Goal: Information Seeking & Learning: Learn about a topic

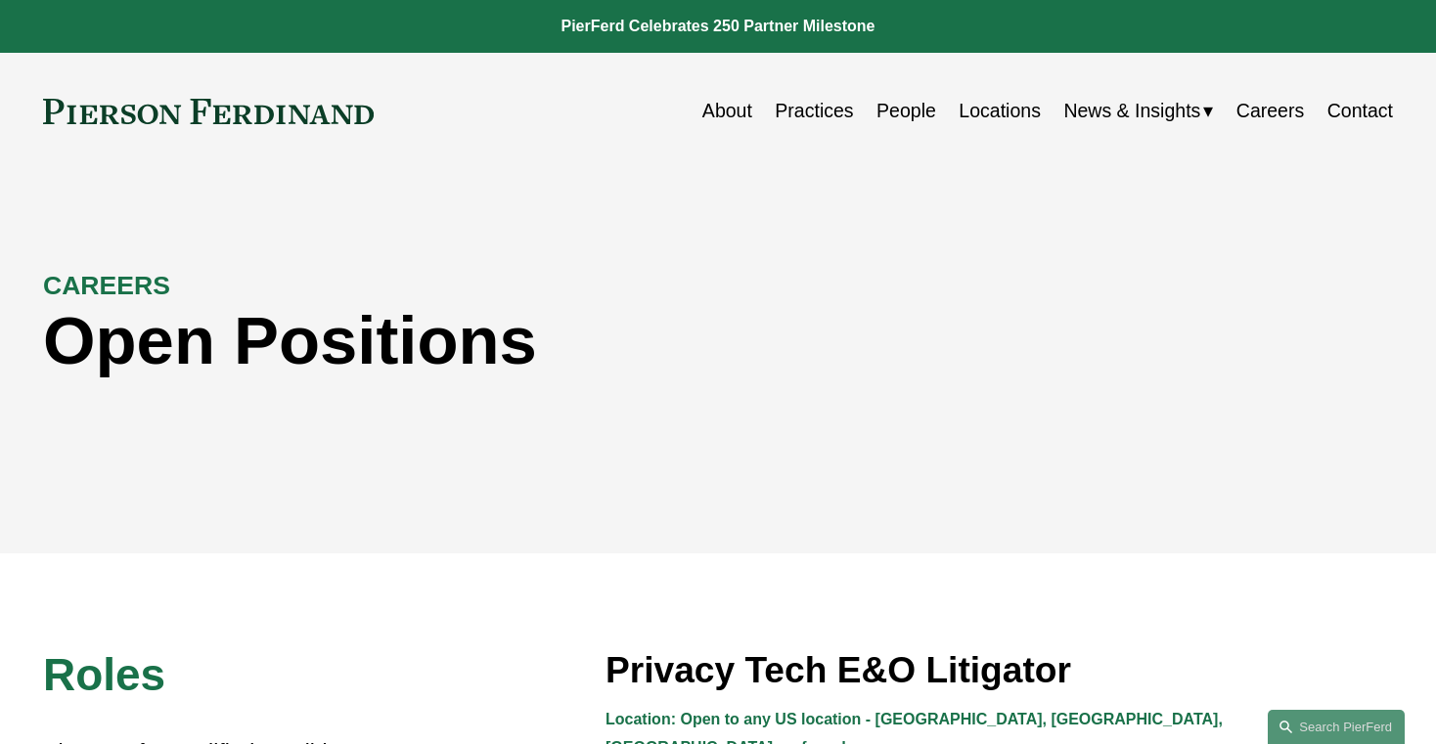
click at [714, 114] on link "About" at bounding box center [727, 111] width 50 height 38
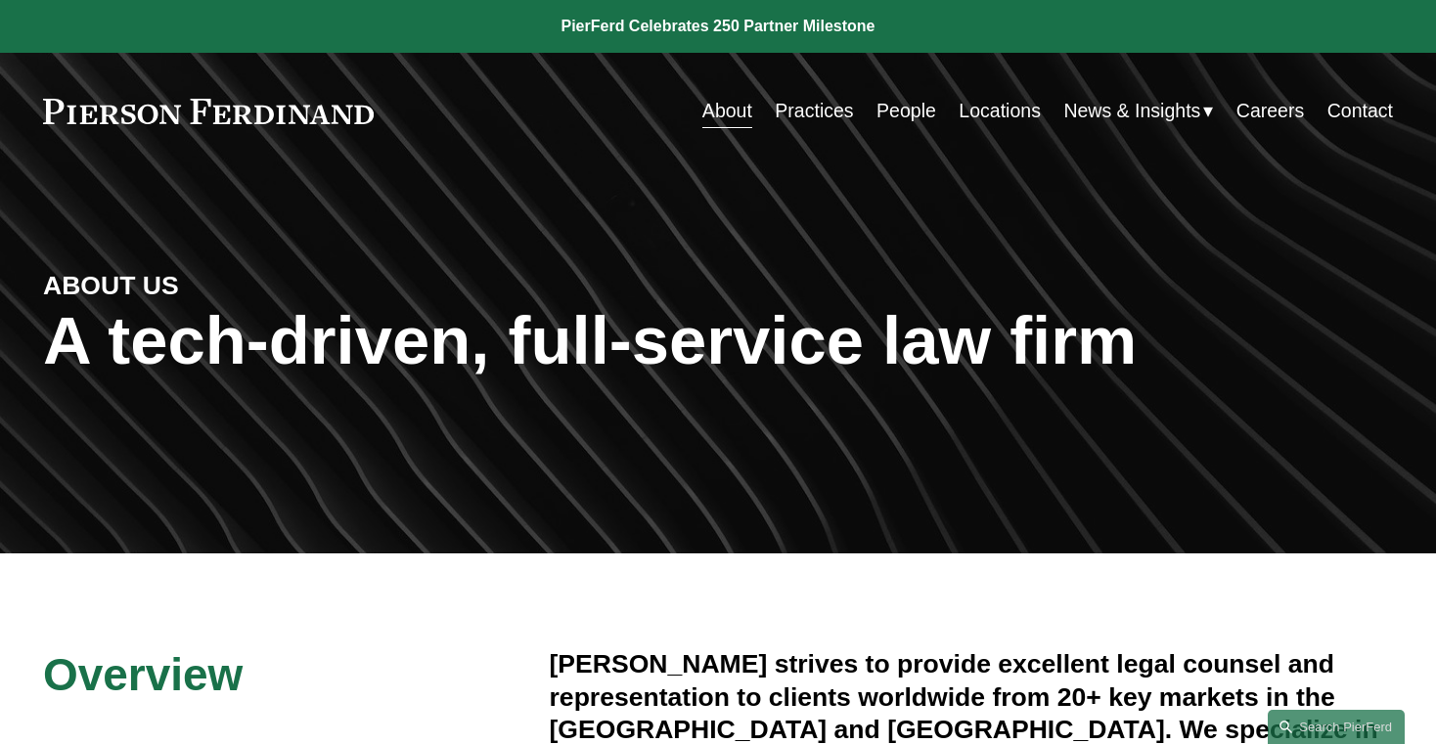
click at [811, 119] on link "Practices" at bounding box center [814, 111] width 78 height 38
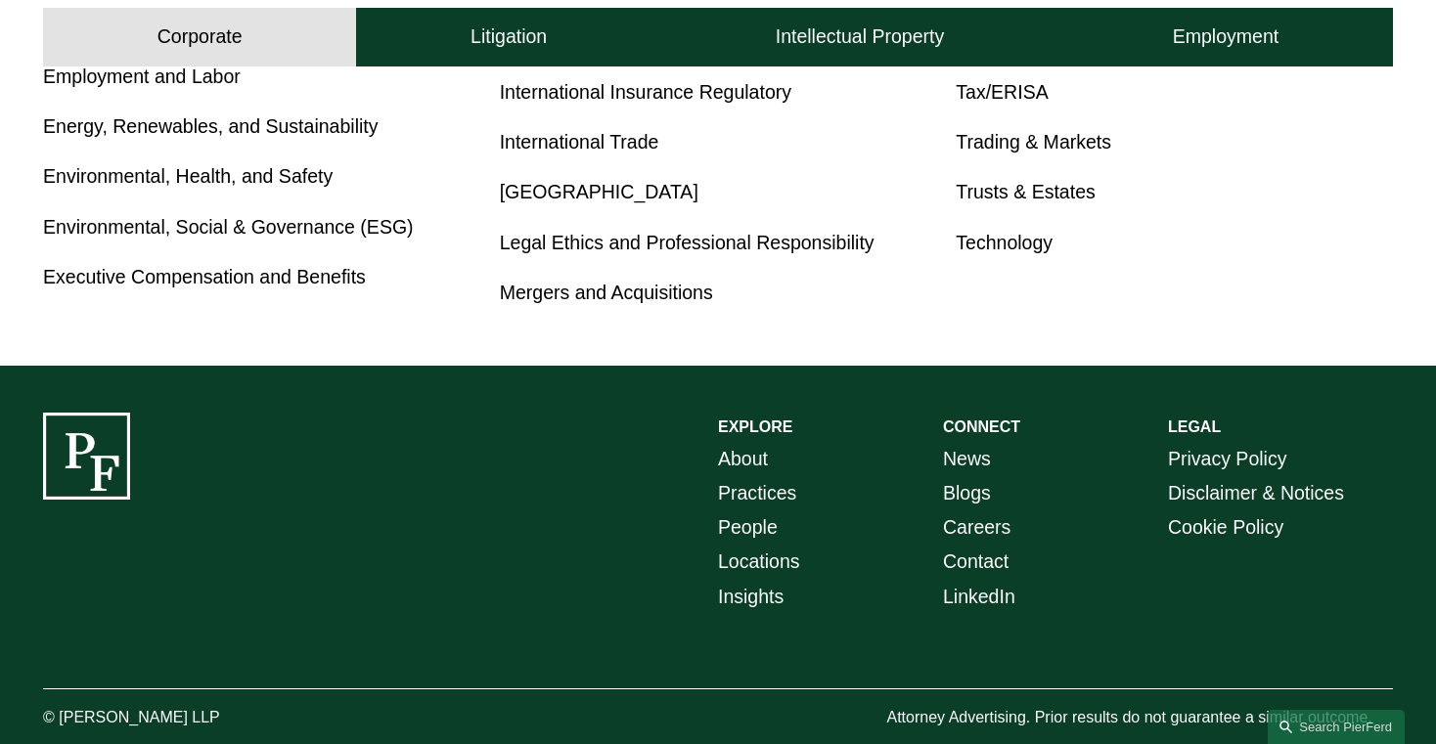
scroll to position [1334, 0]
click at [686, 287] on link "Mergers and Acquisitions" at bounding box center [606, 293] width 213 height 22
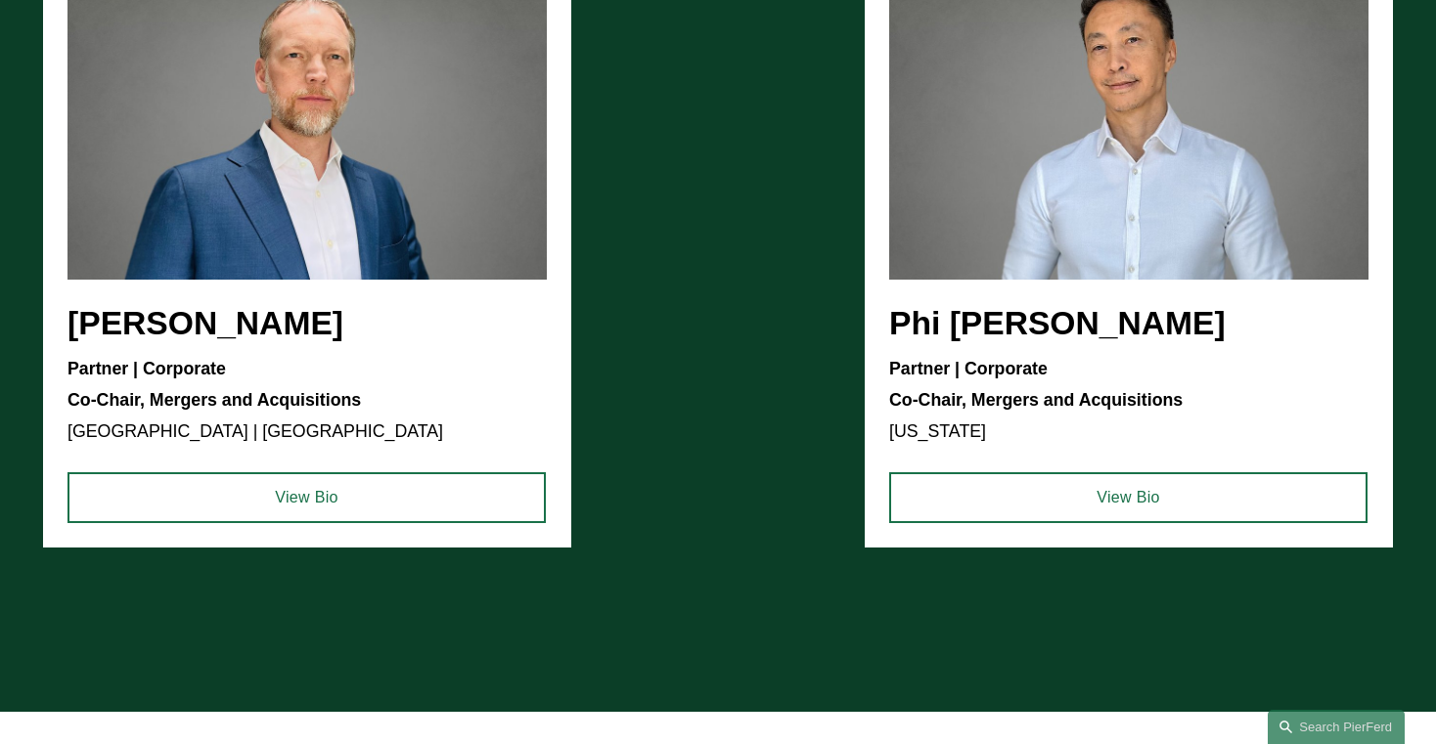
scroll to position [1626, 0]
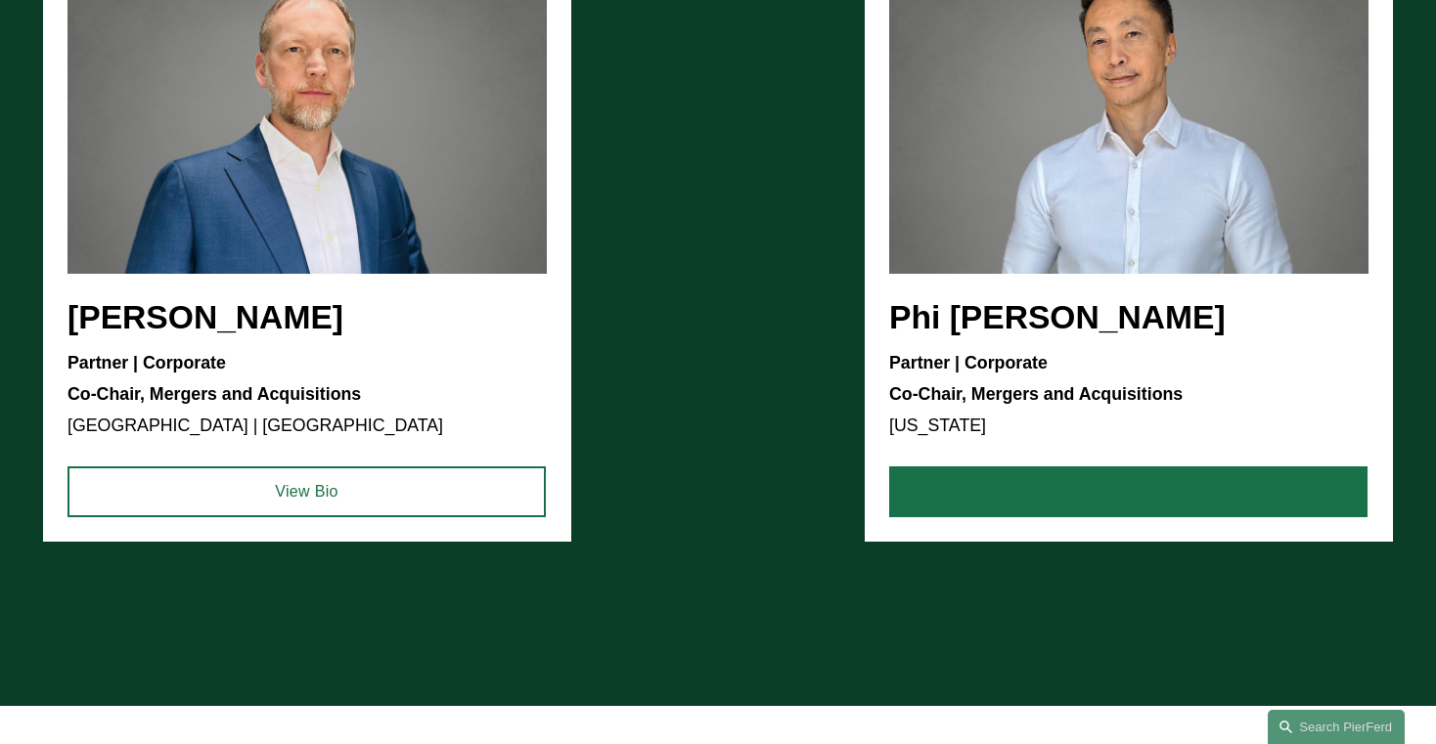
click at [978, 514] on link "View Bio" at bounding box center [1128, 492] width 478 height 51
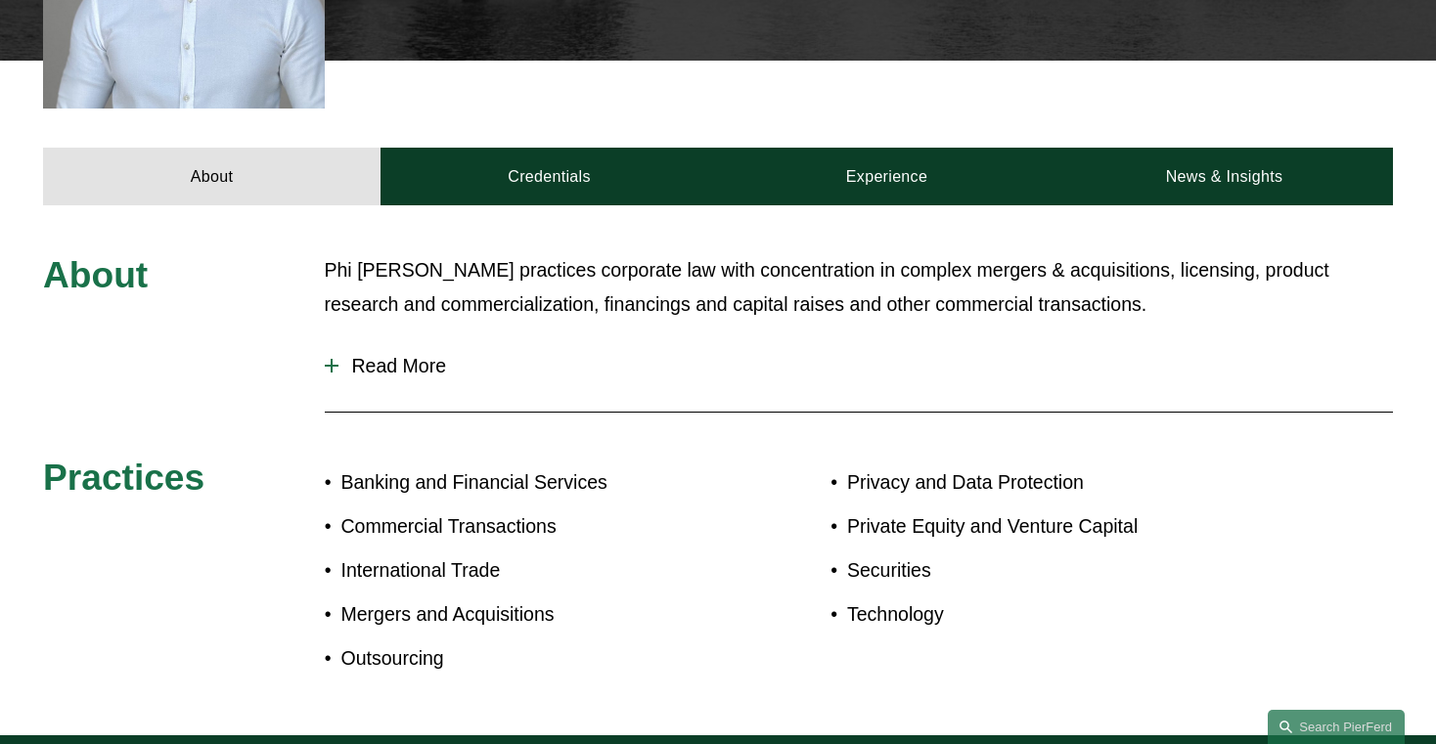
scroll to position [780, 0]
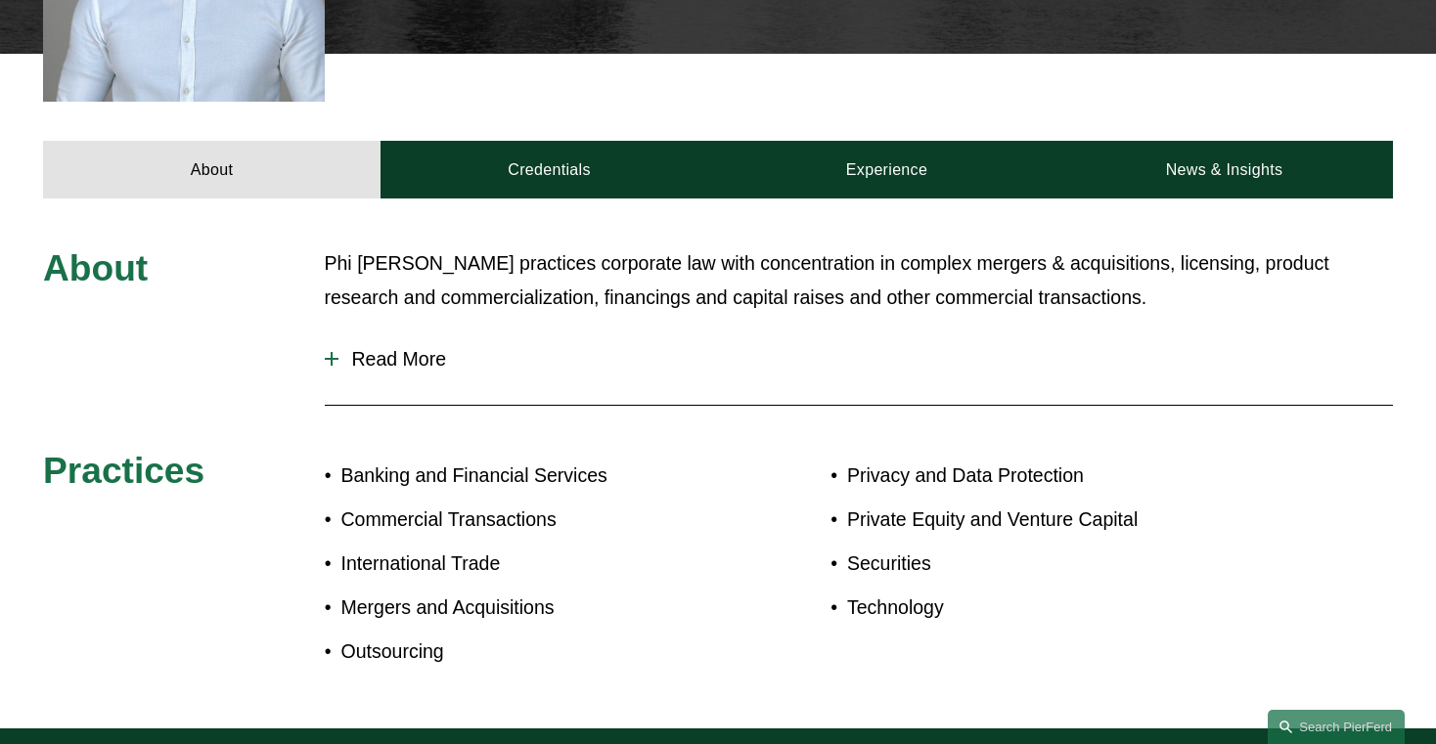
click at [425, 348] on span "Read More" at bounding box center [865, 359] width 1055 height 23
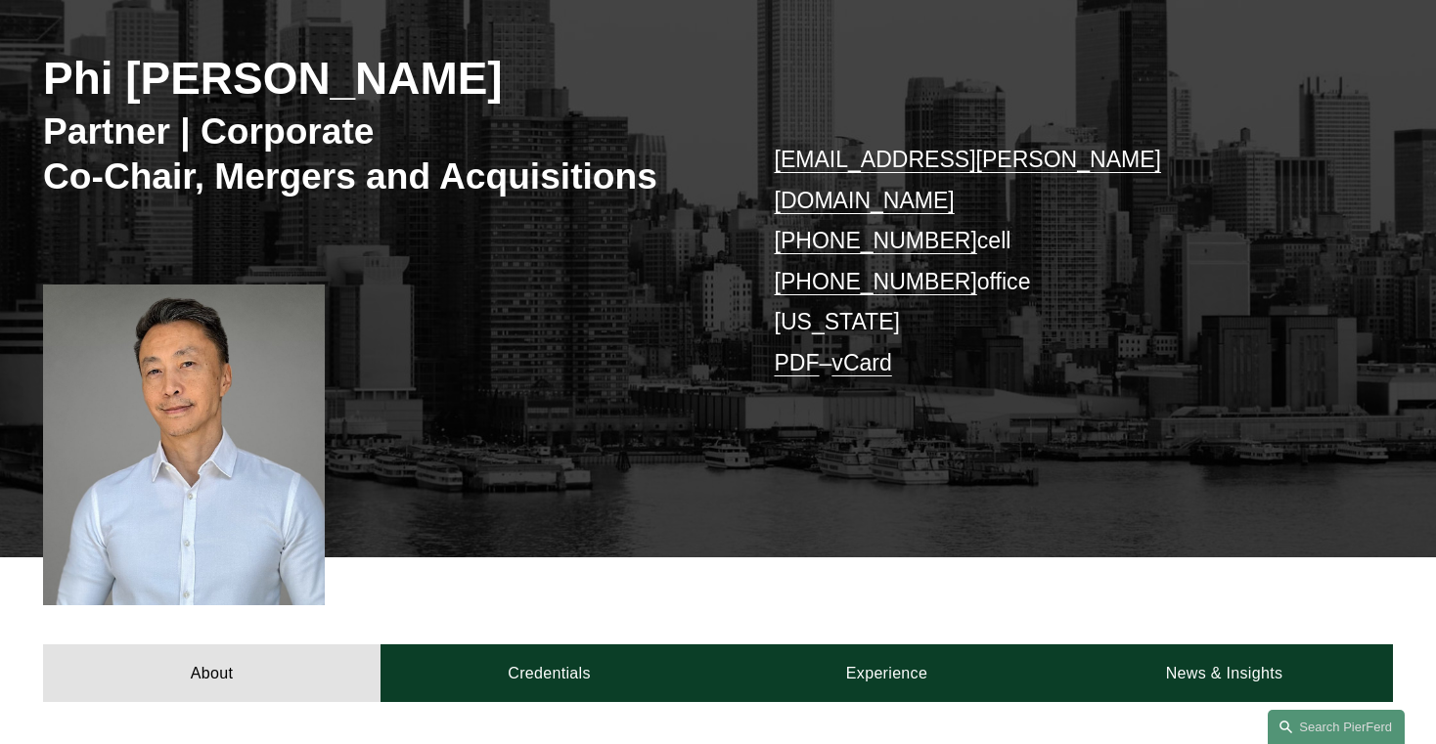
scroll to position [279, 0]
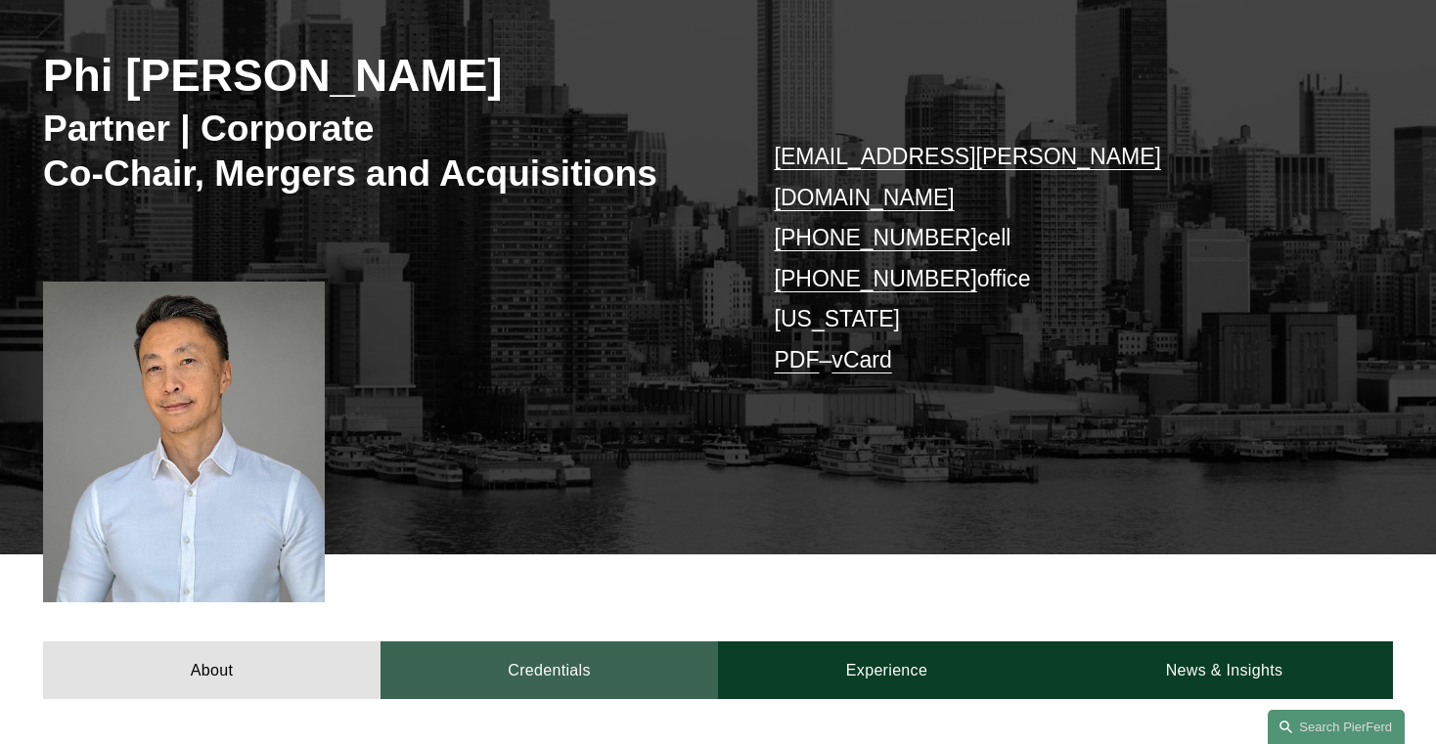
click at [516, 642] on link "Credentials" at bounding box center [550, 671] width 338 height 58
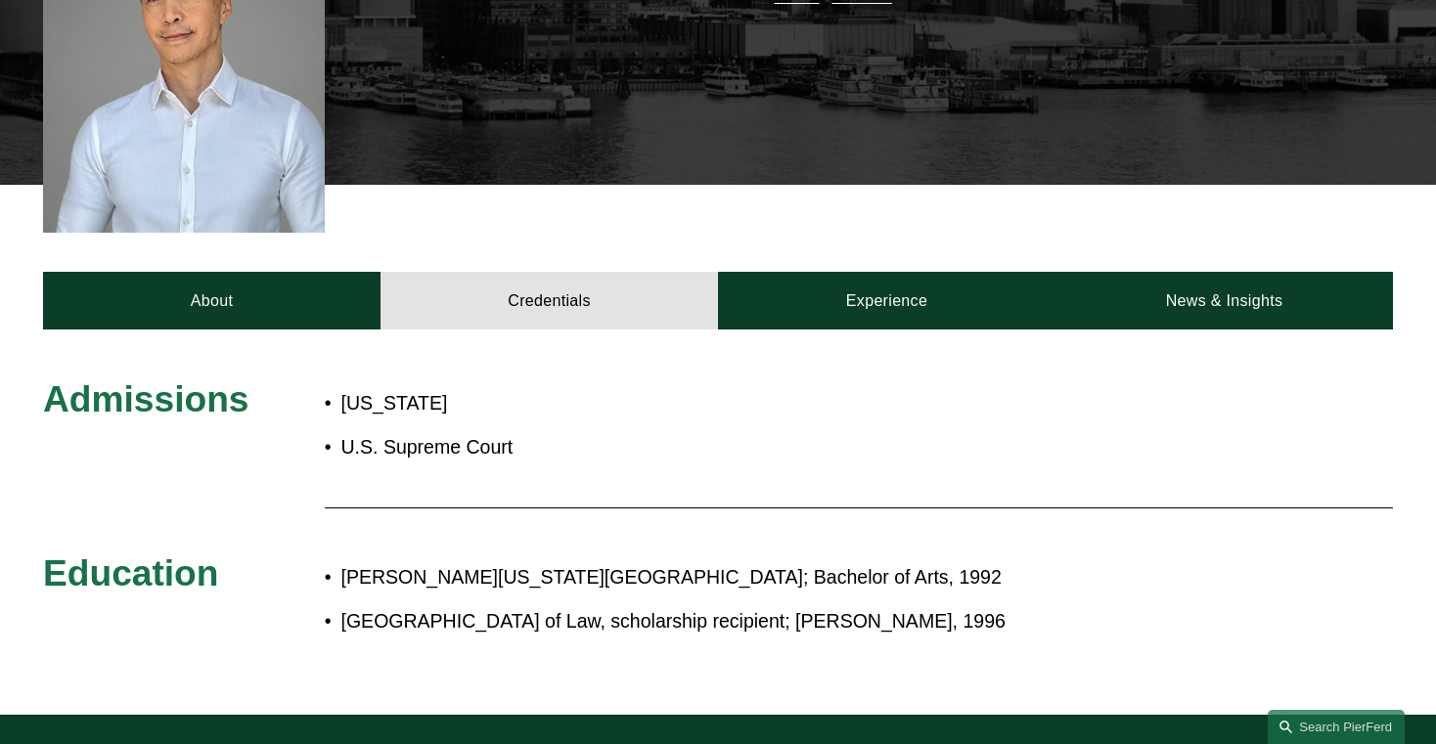
scroll to position [654, 0]
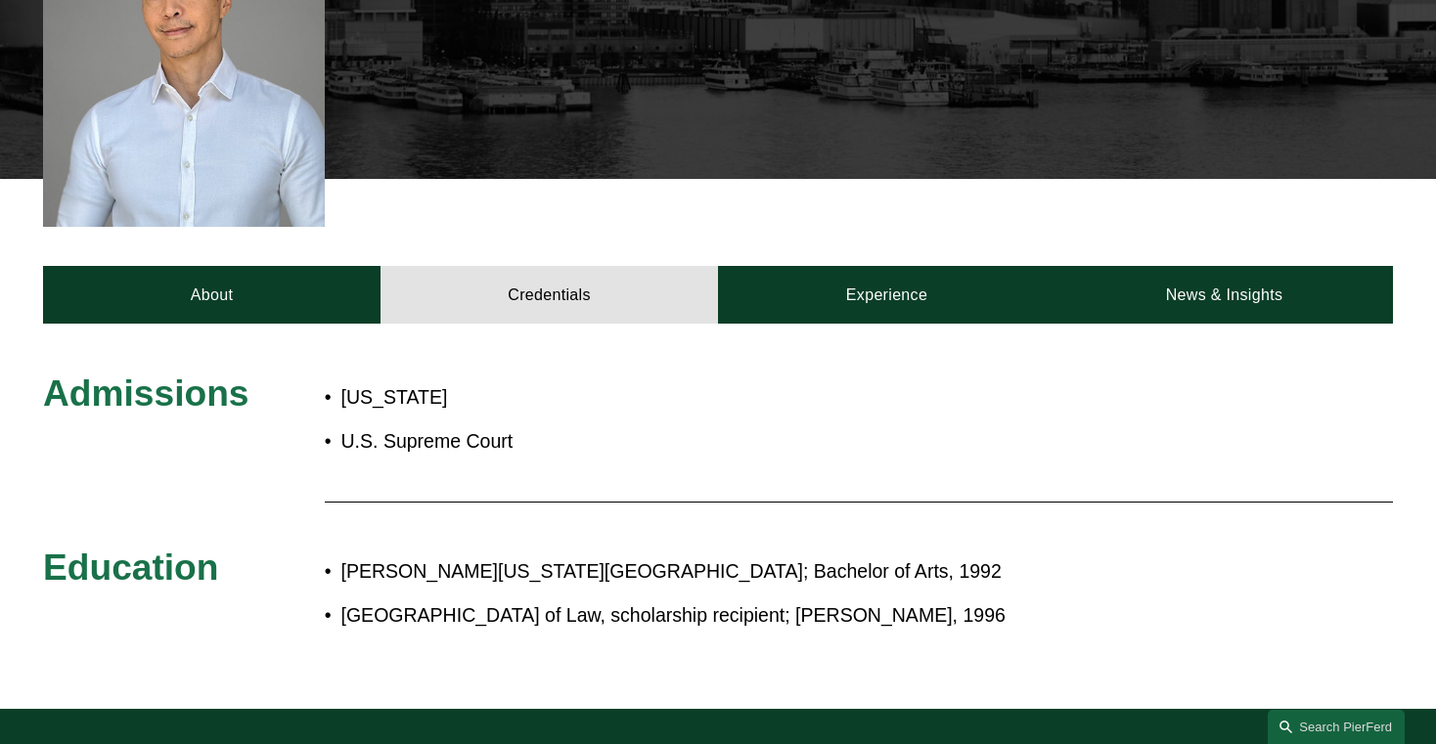
click at [856, 324] on div "Admissions [US_STATE] U.S. Supreme Court Education [PERSON_NAME][GEOGRAPHIC_DAT…" at bounding box center [718, 516] width 1436 height 384
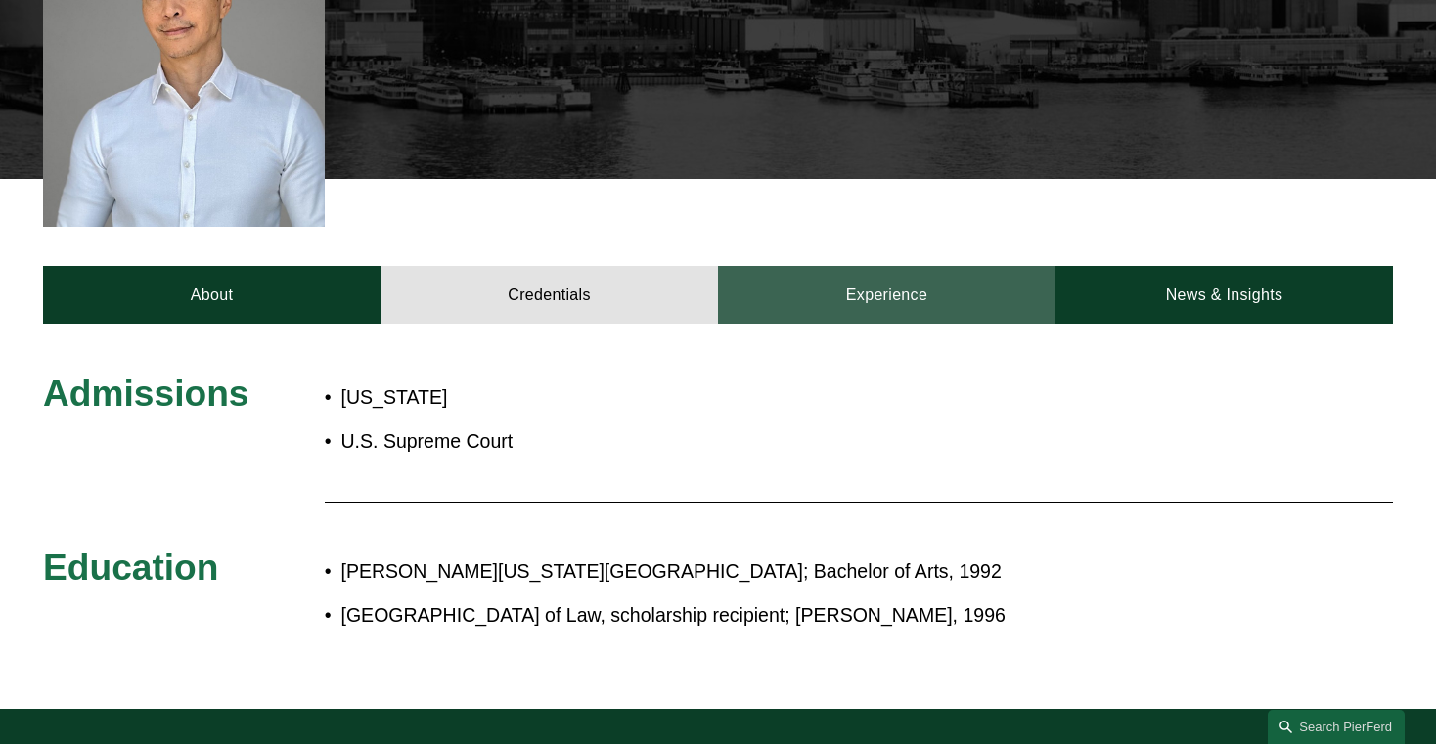
click at [856, 267] on link "Experience" at bounding box center [887, 295] width 338 height 58
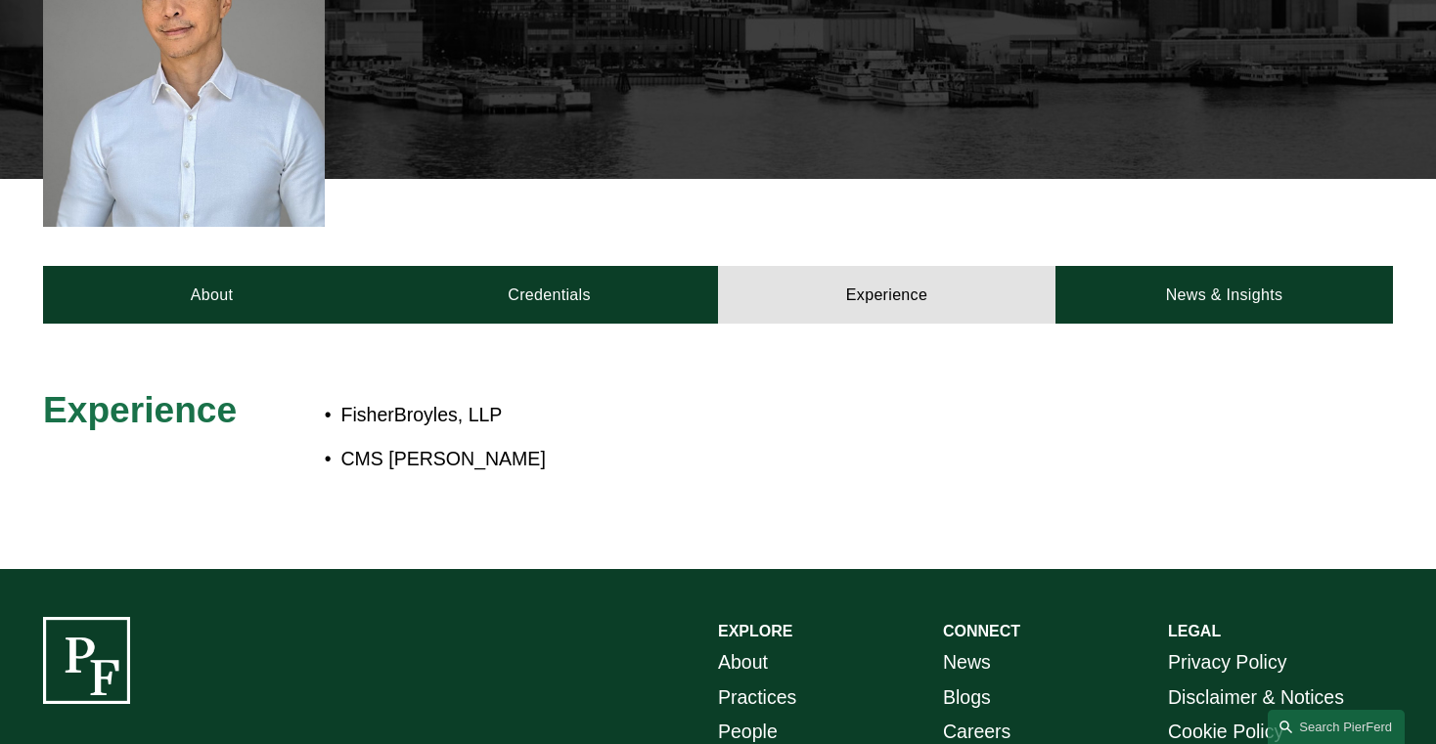
scroll to position [680, 0]
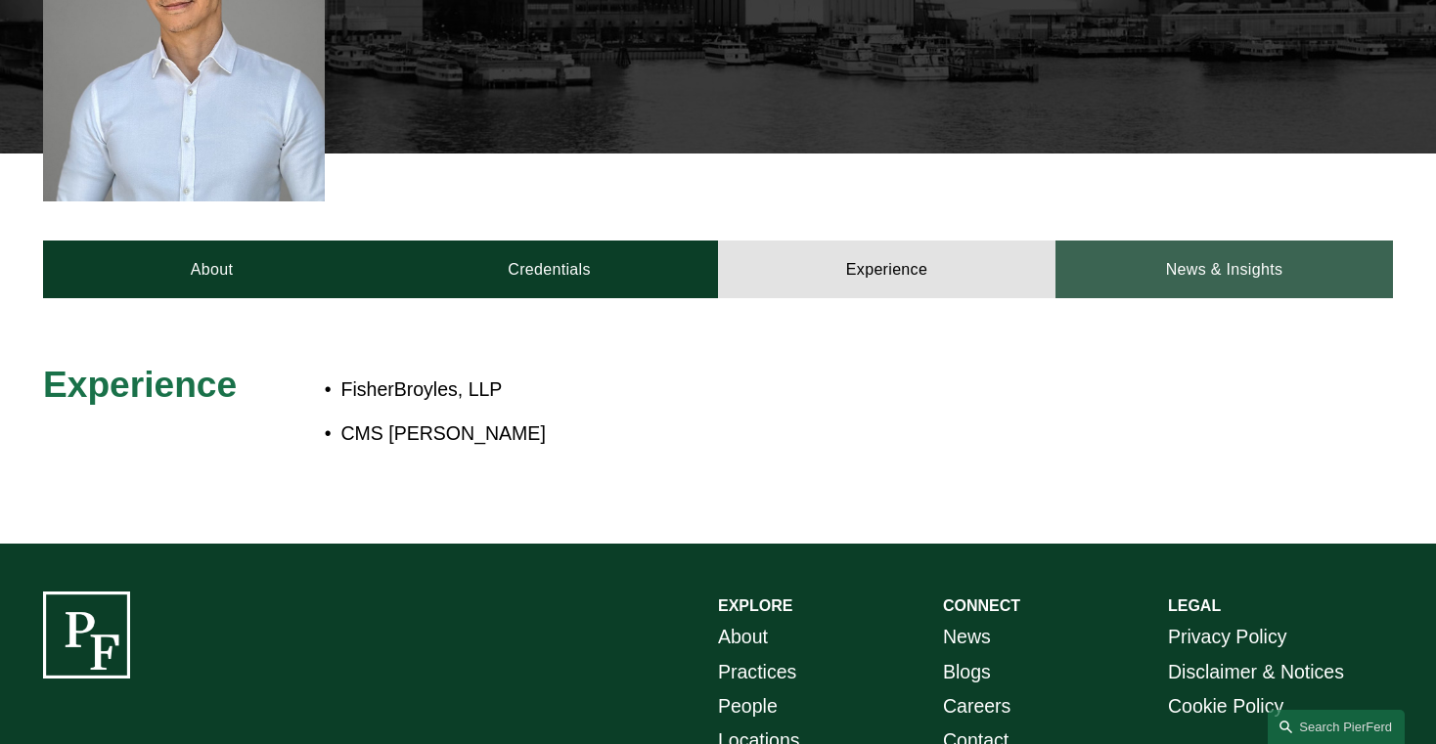
click at [1197, 241] on link "News & Insights" at bounding box center [1225, 270] width 338 height 58
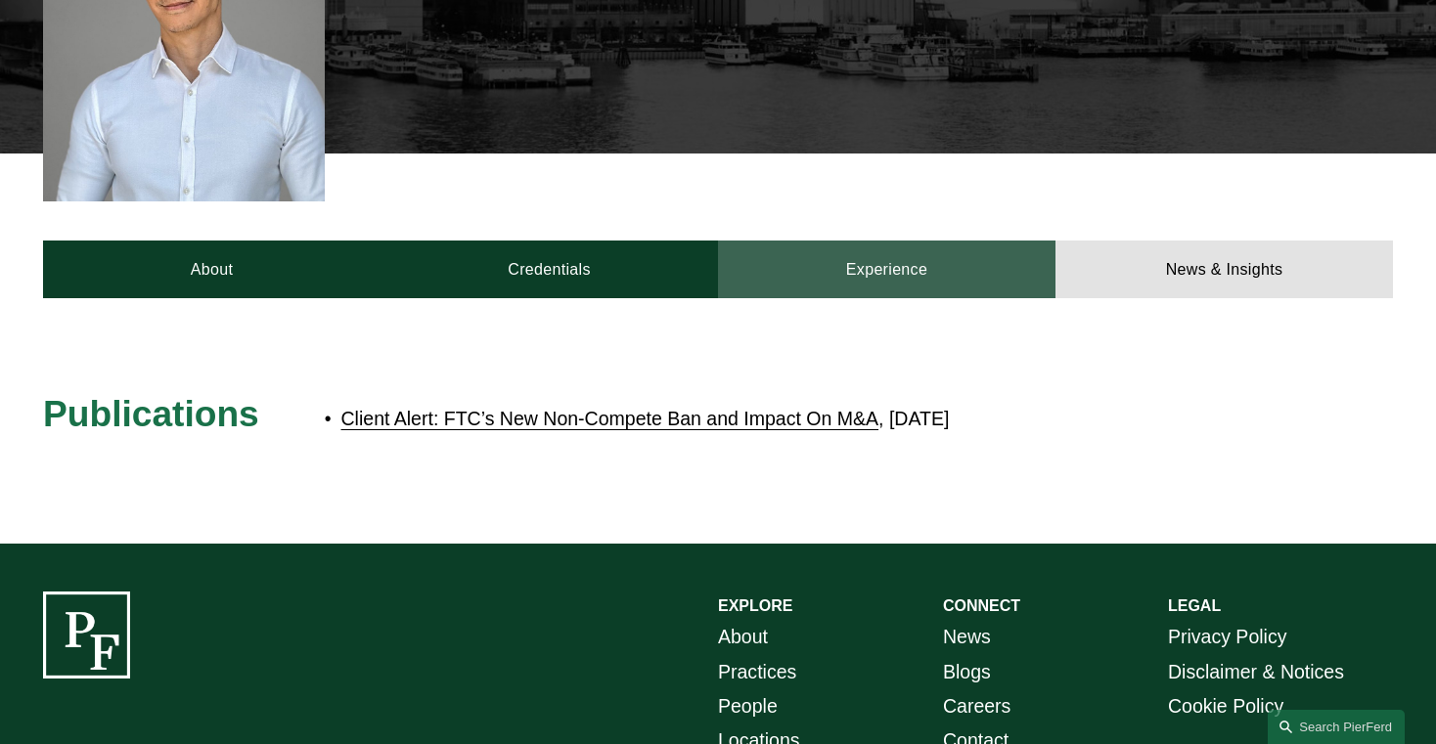
click at [912, 241] on link "Experience" at bounding box center [887, 270] width 338 height 58
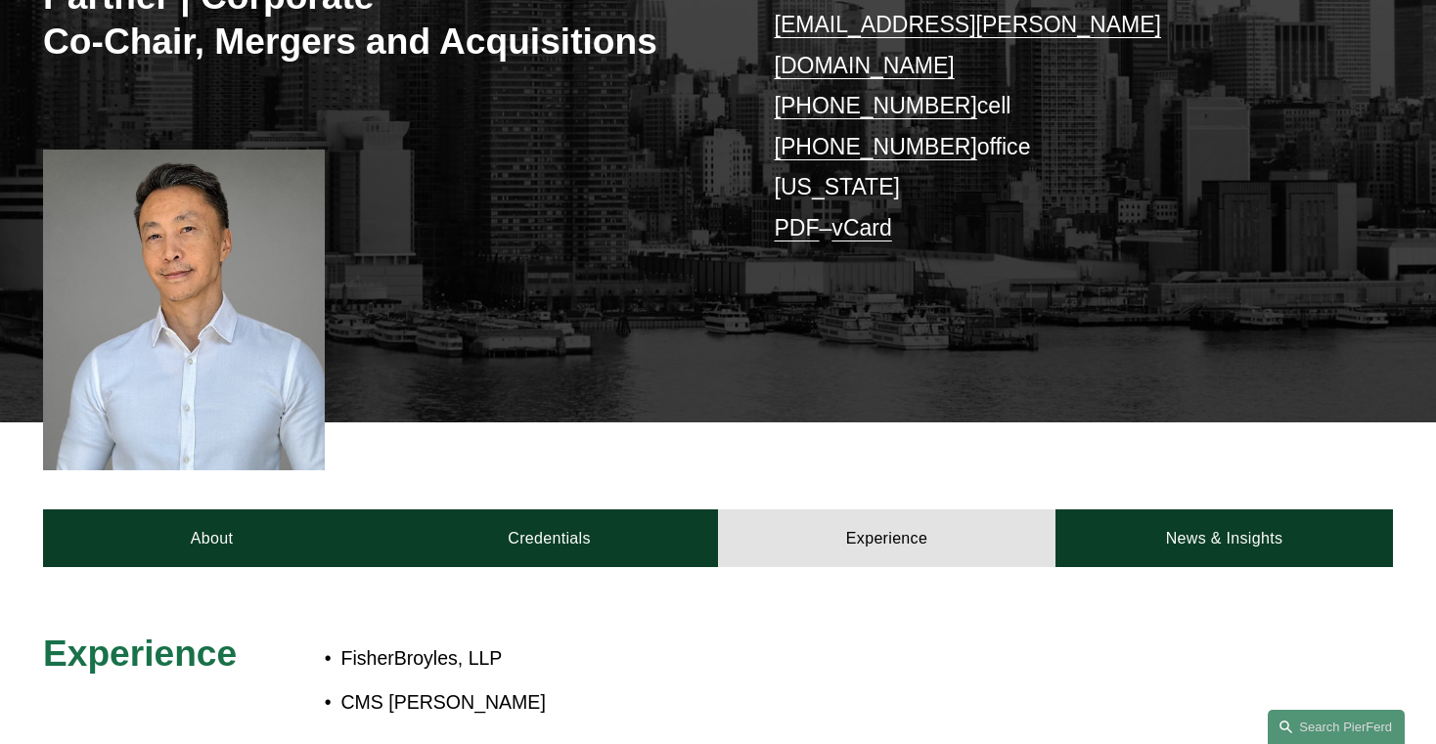
scroll to position [411, 0]
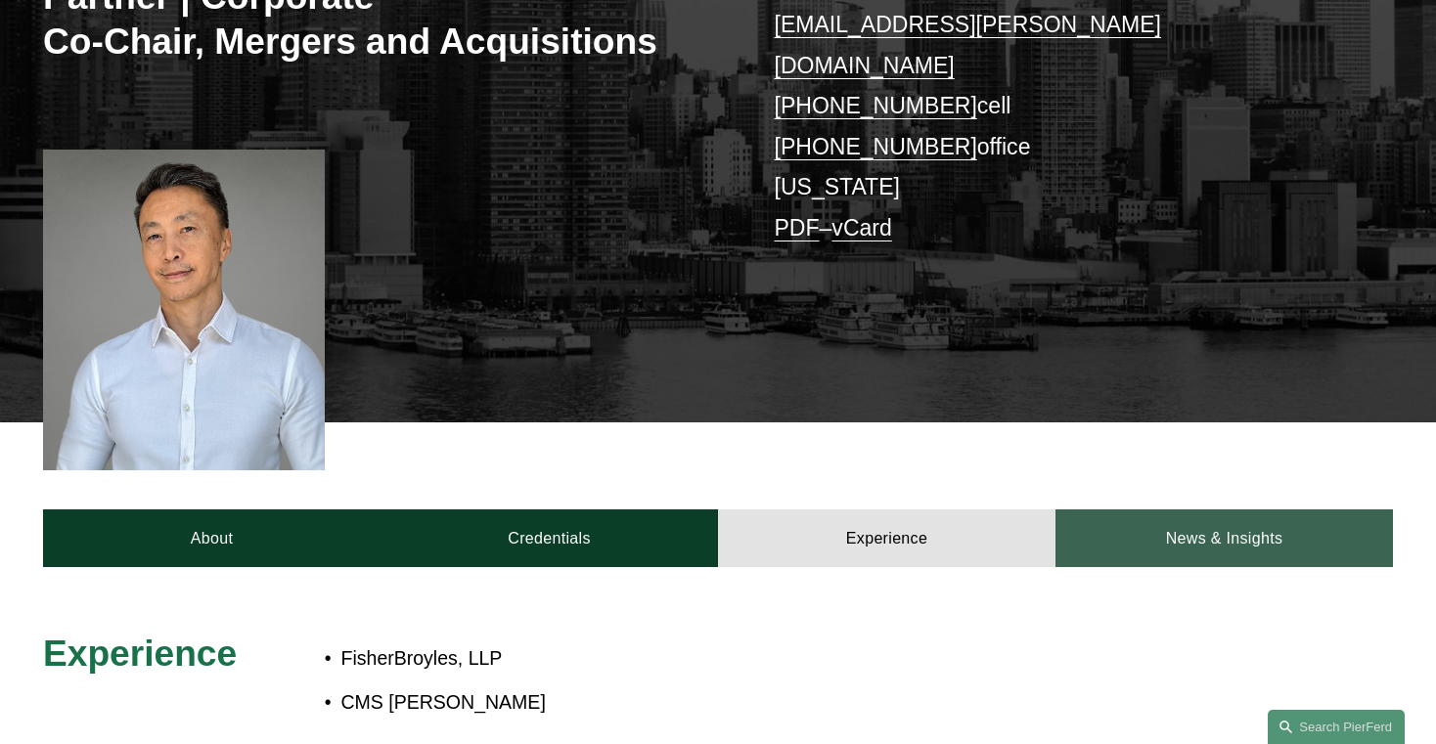
click at [1183, 469] on div "About Credentials Experience News & Insights" at bounding box center [718, 495] width 1436 height 145
click at [1168, 510] on link "News & Insights" at bounding box center [1225, 539] width 338 height 58
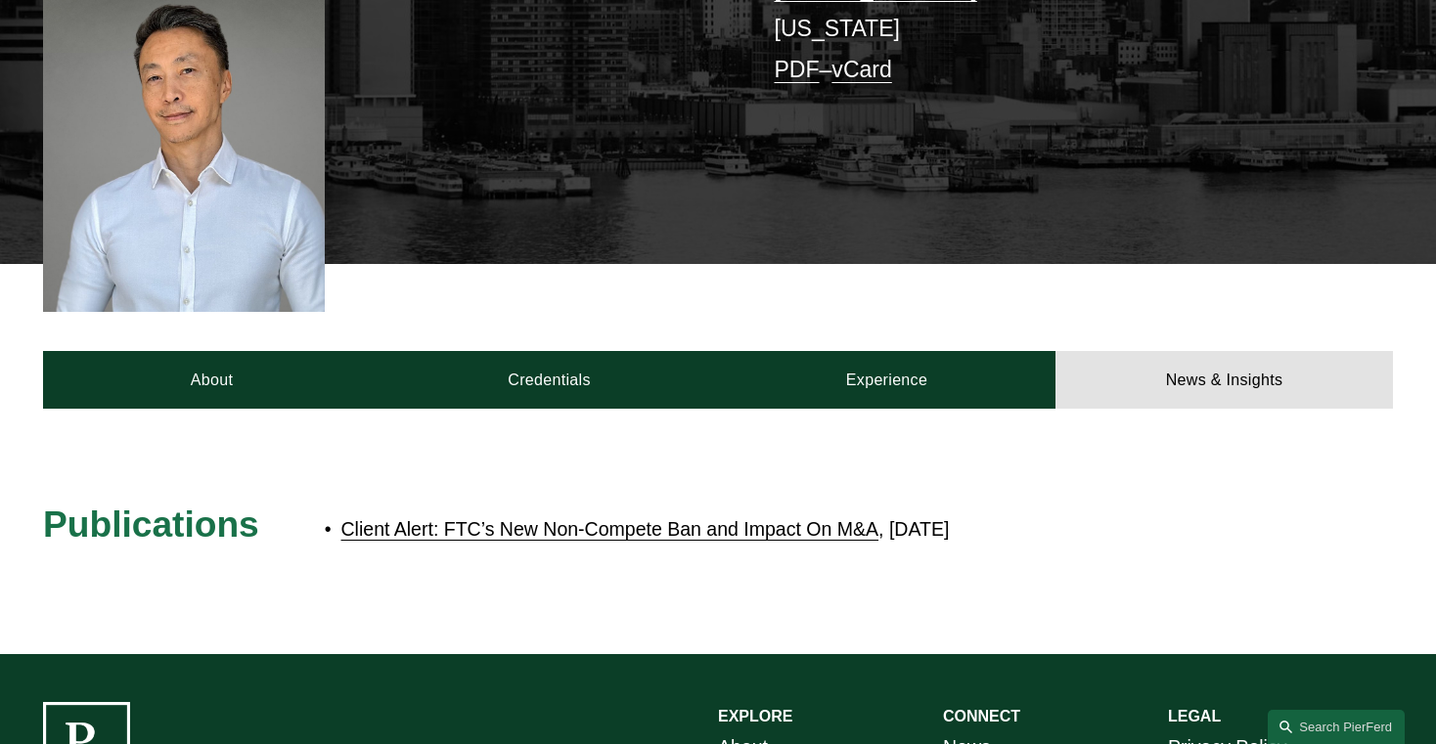
scroll to position [648, 0]
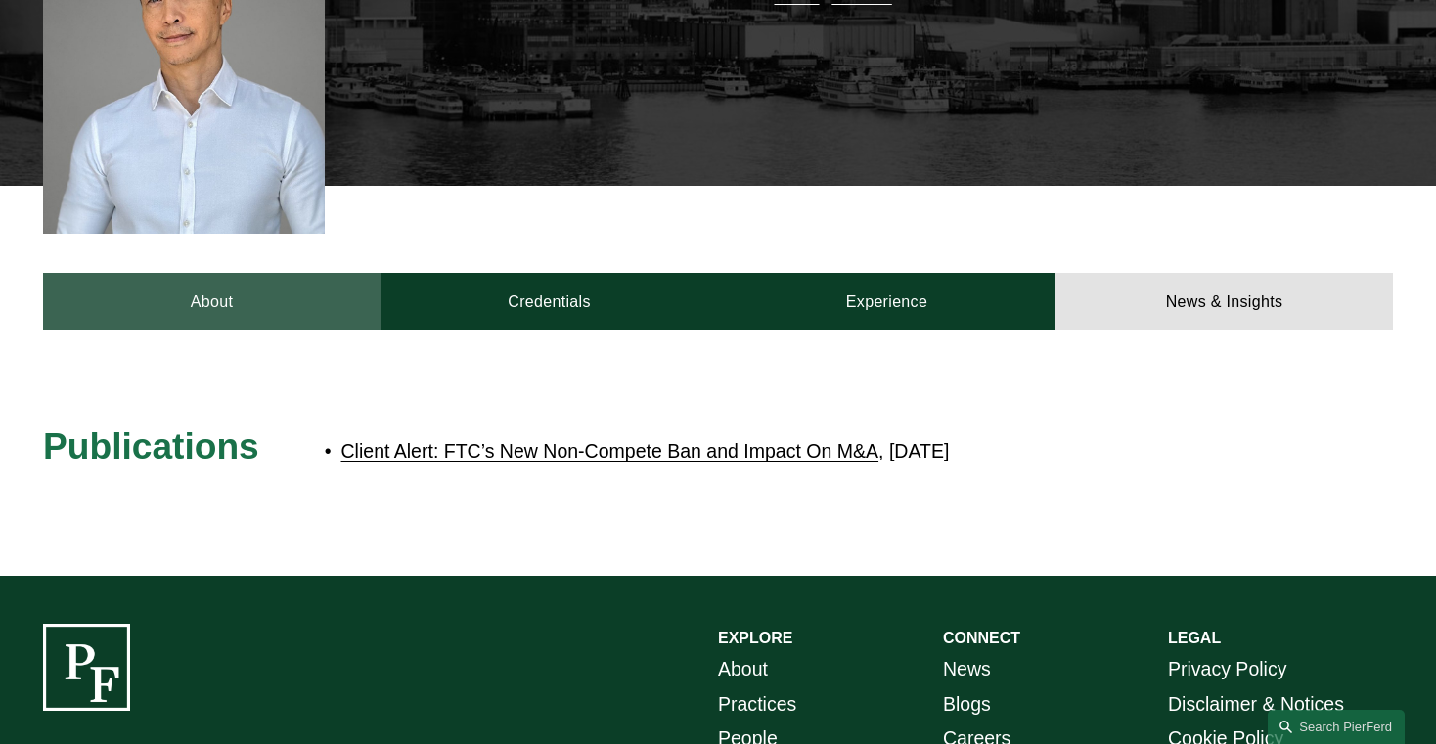
click at [195, 274] on link "About" at bounding box center [212, 302] width 338 height 58
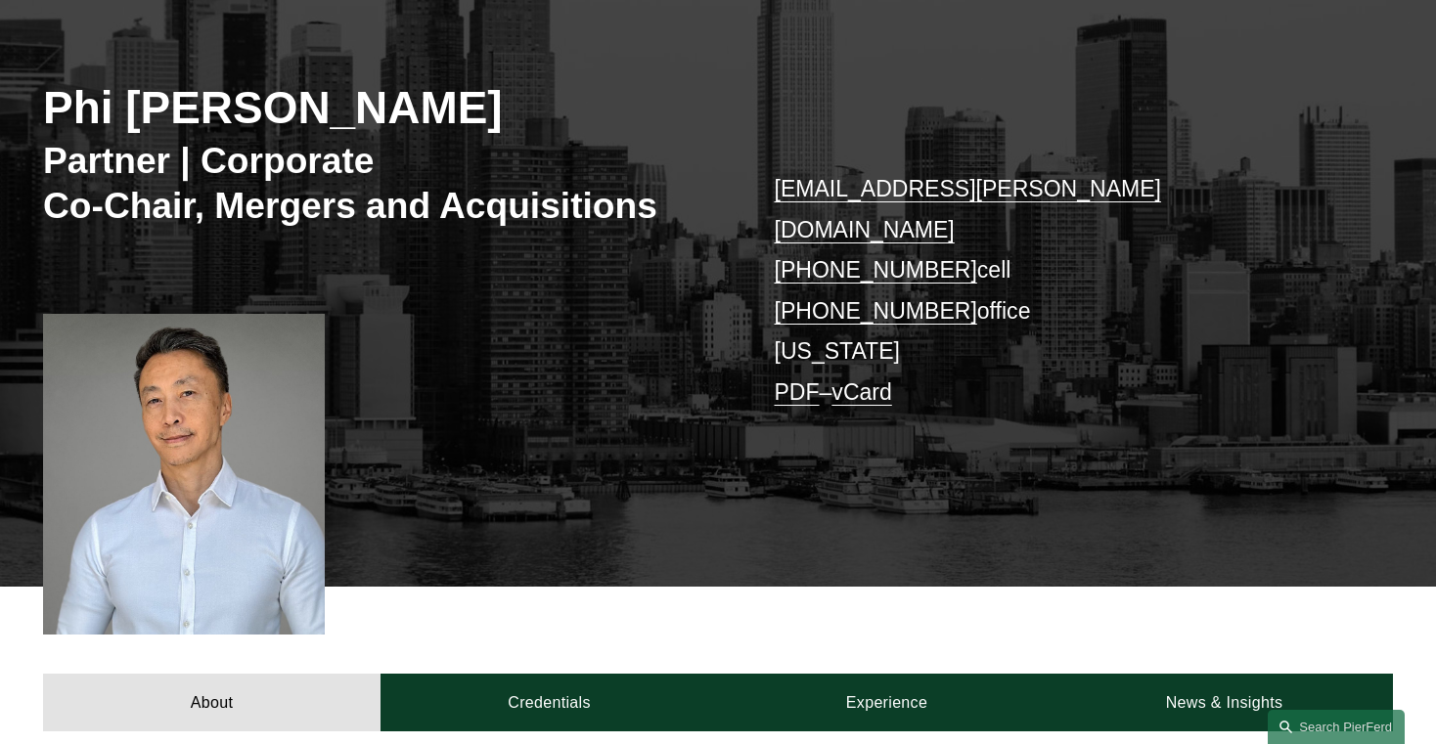
scroll to position [240, 0]
